Goal: Task Accomplishment & Management: Use online tool/utility

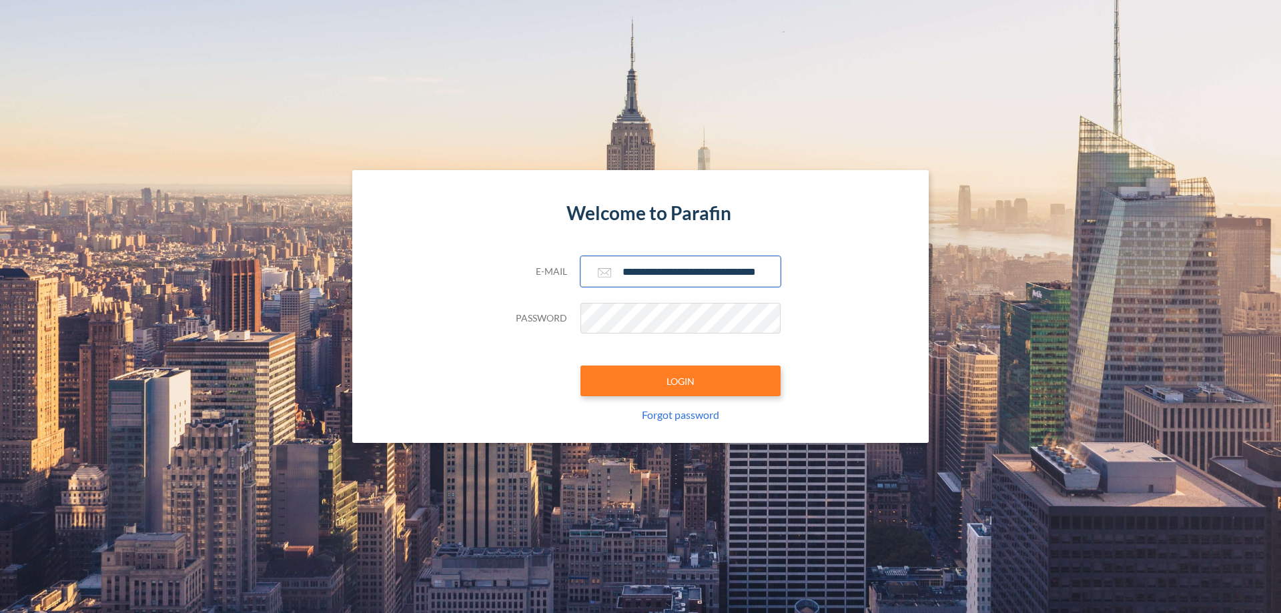
type input "**********"
click at [681, 381] on button "LOGIN" at bounding box center [681, 381] width 200 height 31
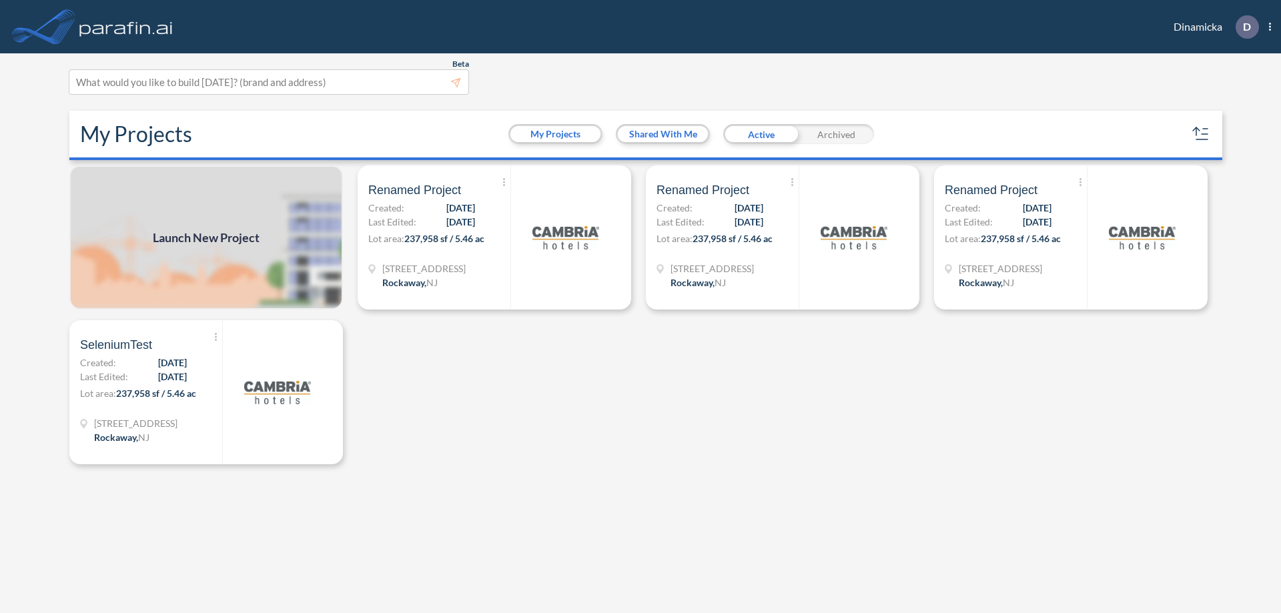
scroll to position [3, 0]
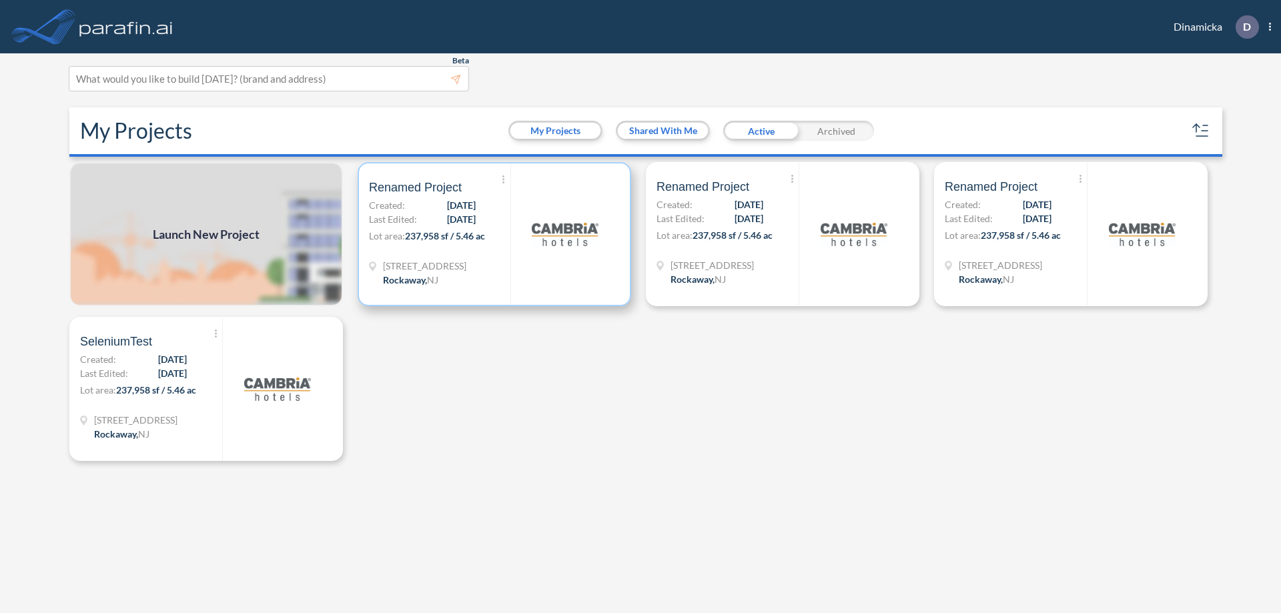
click at [494, 234] on p "Lot area: 237,958 sf / 5.46 ac" at bounding box center [439, 238] width 141 height 19
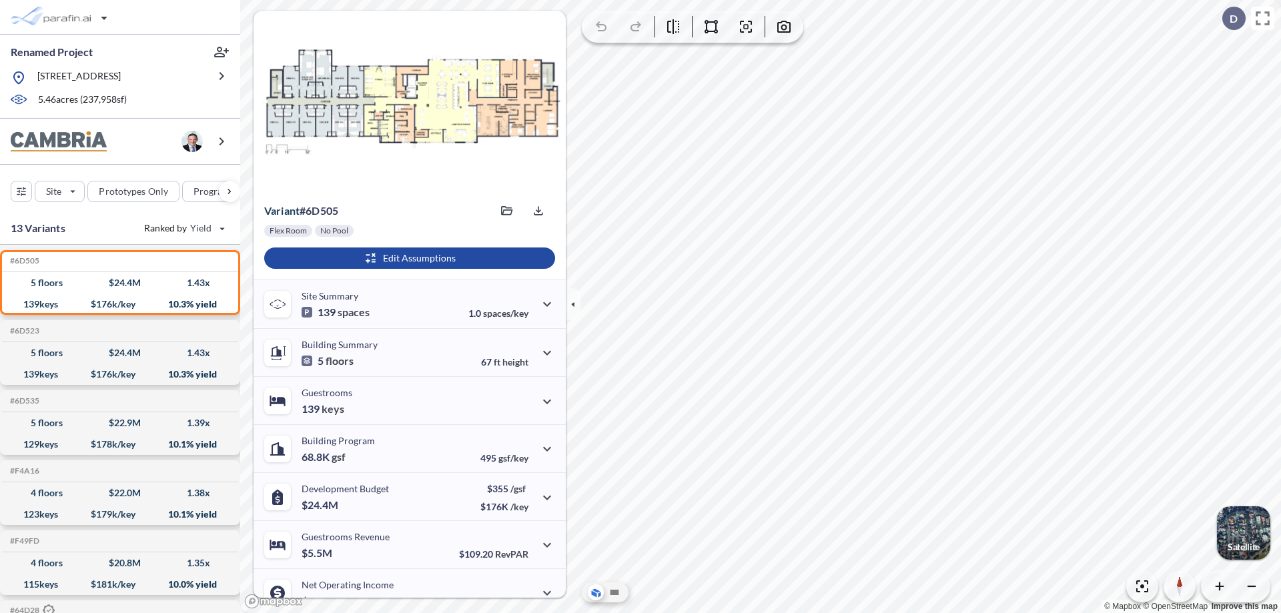
scroll to position [67, 0]
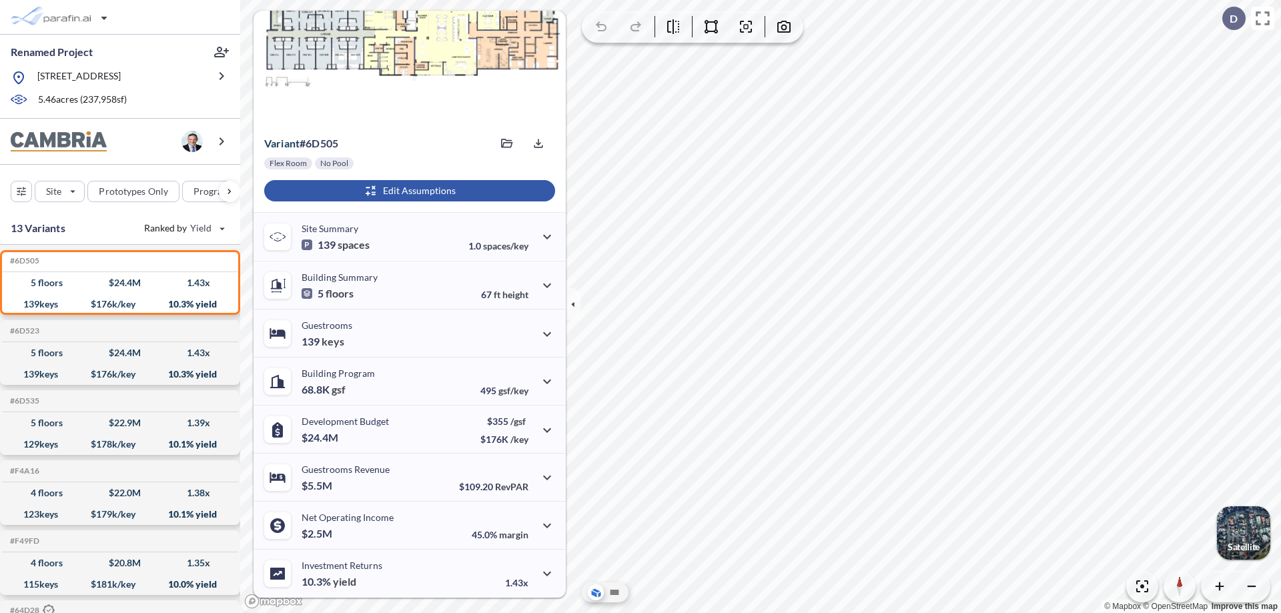
click at [408, 191] on div "button" at bounding box center [409, 190] width 291 height 21
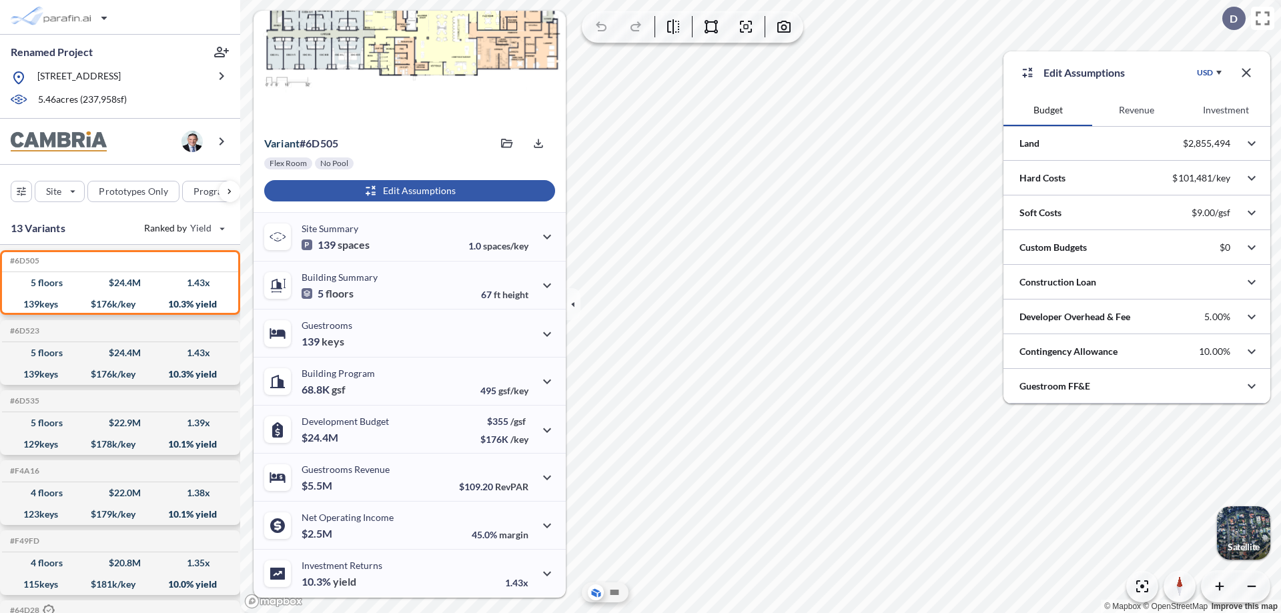
click at [1136, 110] on button "Revenue" at bounding box center [1136, 110] width 89 height 32
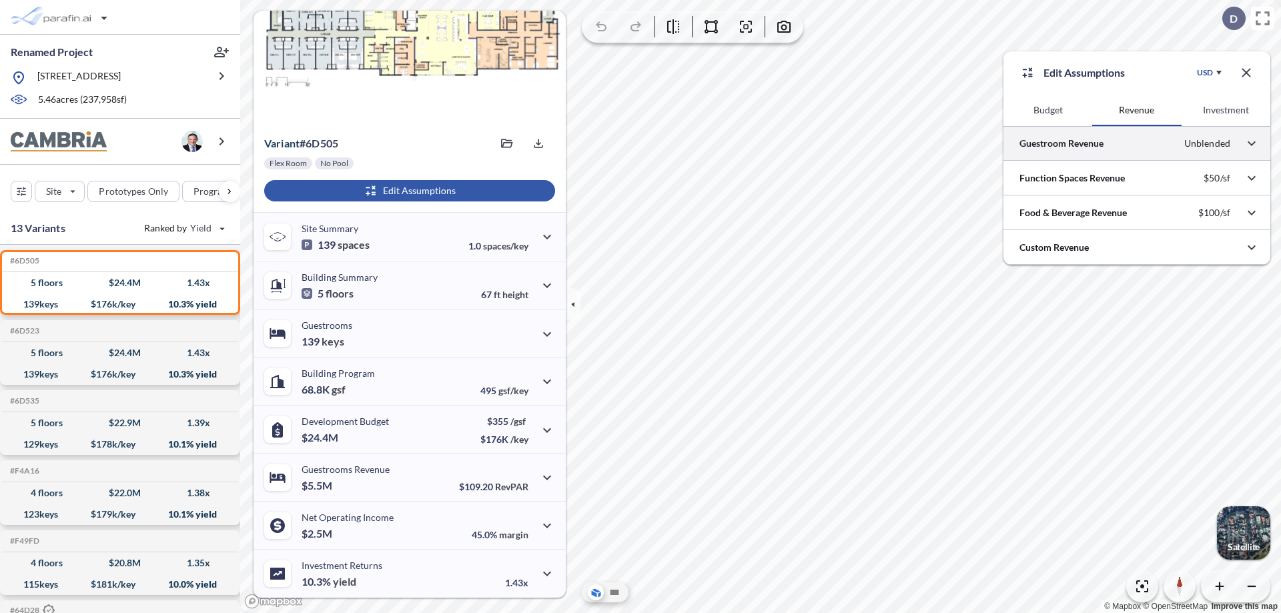
click at [1137, 143] on div at bounding box center [1137, 143] width 267 height 34
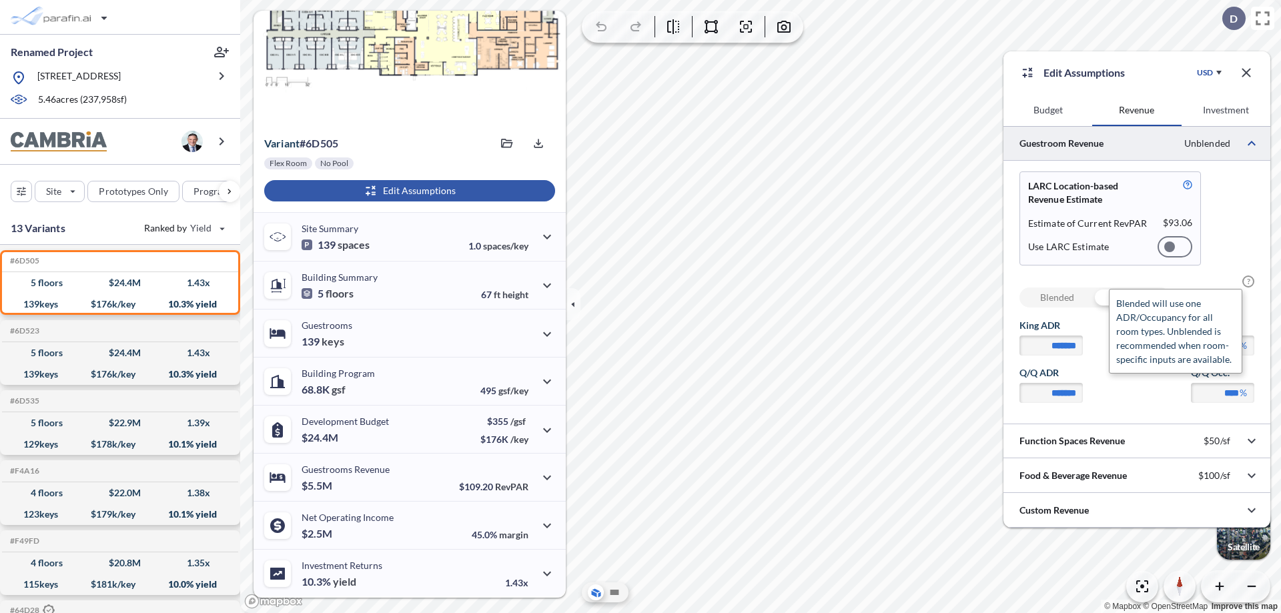
click at [1248, 282] on span "?" at bounding box center [1248, 282] width 12 height 12
